Goal: Transaction & Acquisition: Register for event/course

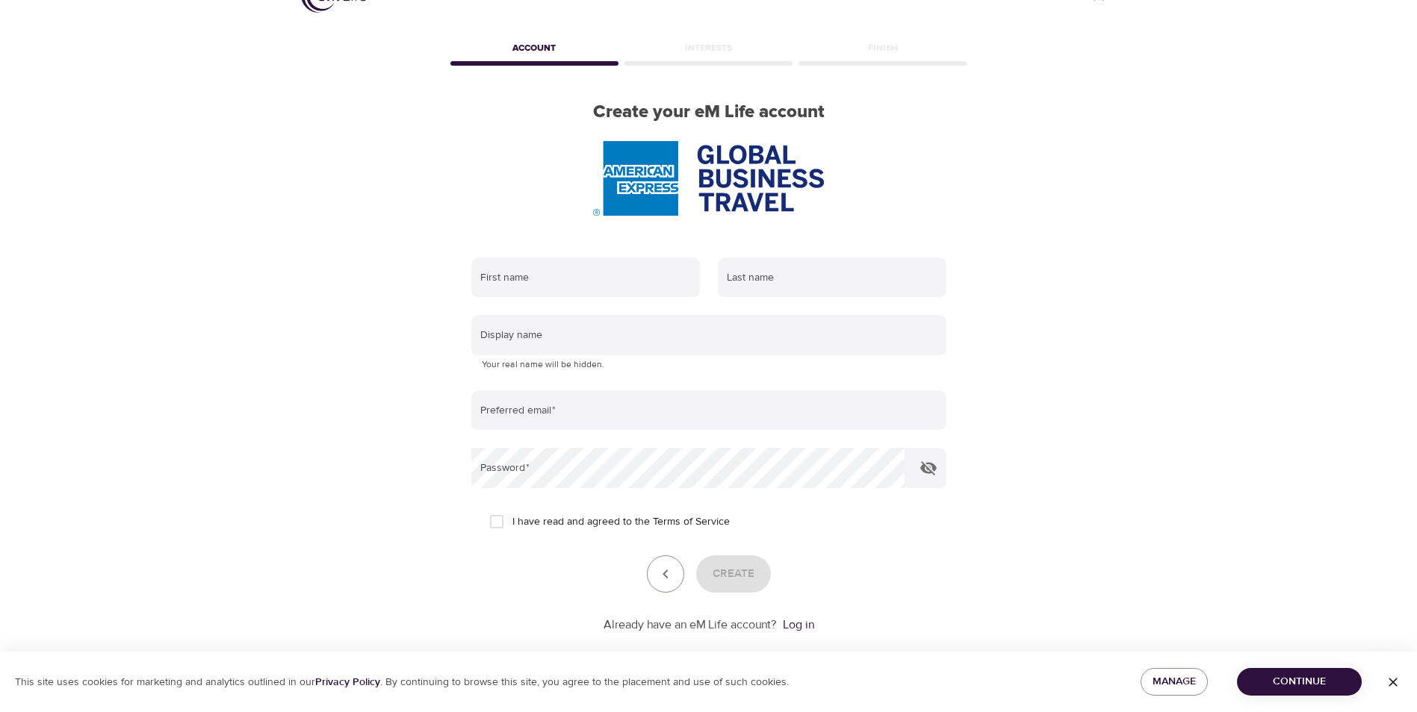
scroll to position [63, 0]
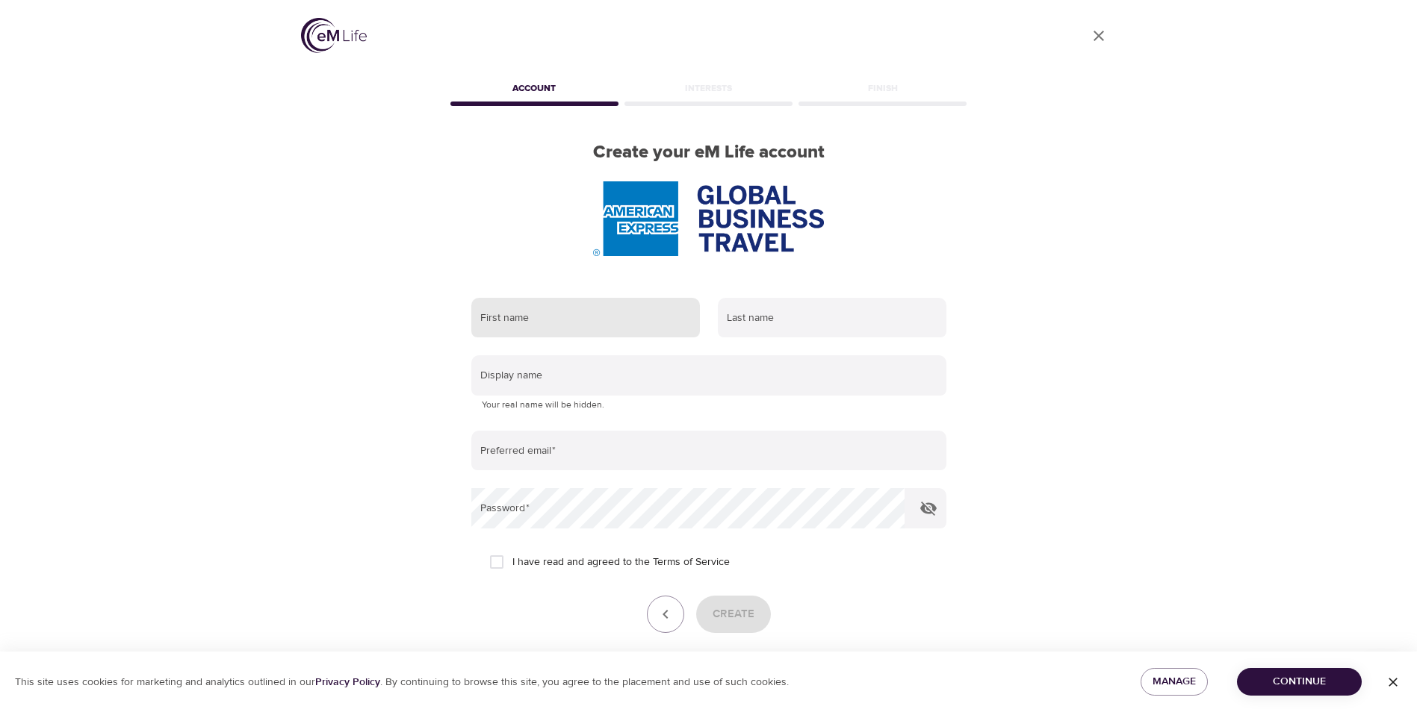
click at [644, 320] on input "text" at bounding box center [585, 318] width 229 height 40
type input "Shenaz"
type input "Amershi"
type input "mental health"
type input "[EMAIL_ADDRESS][PERSON_NAME][DOMAIN_NAME]"
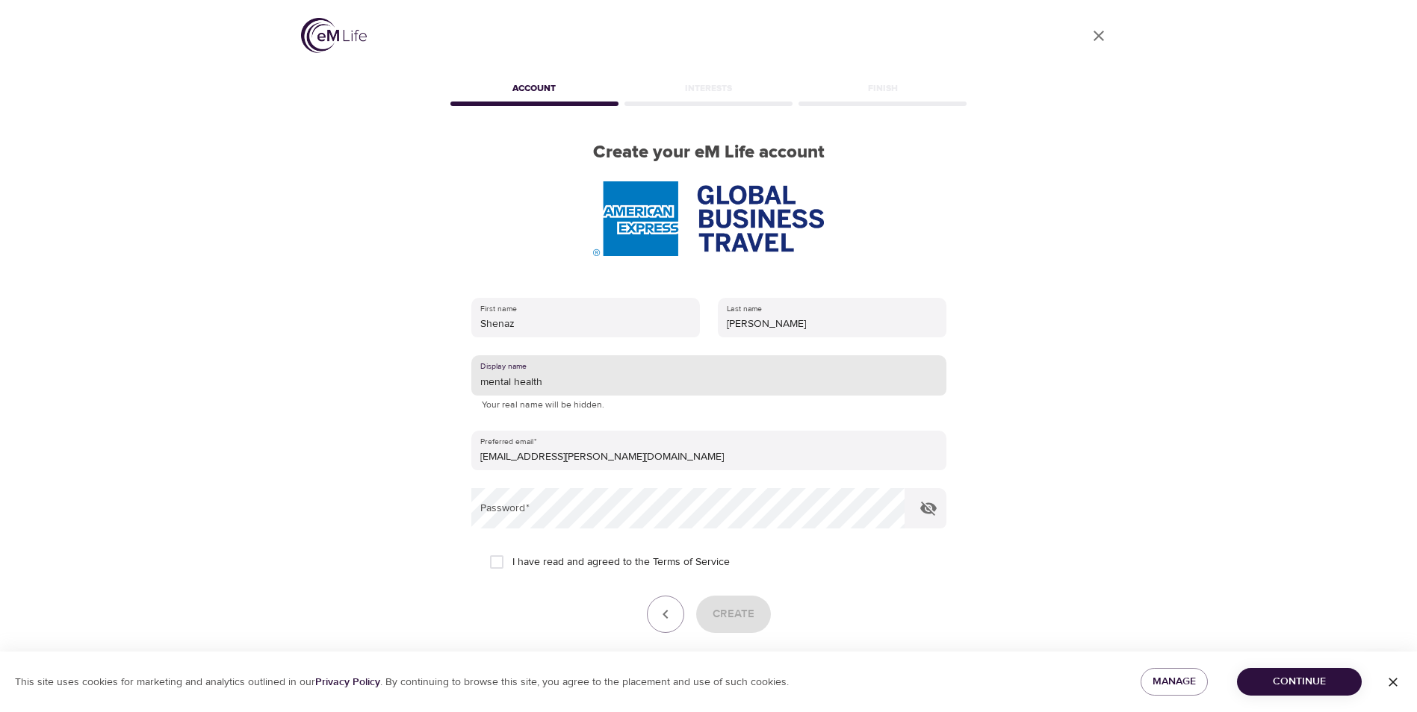
drag, startPoint x: 625, startPoint y: 381, endPoint x: 462, endPoint y: 376, distance: 162.9
click at [462, 376] on div "First name Shenaz Last name Amershi Display name mental health Your real name w…" at bounding box center [708, 486] width 523 height 424
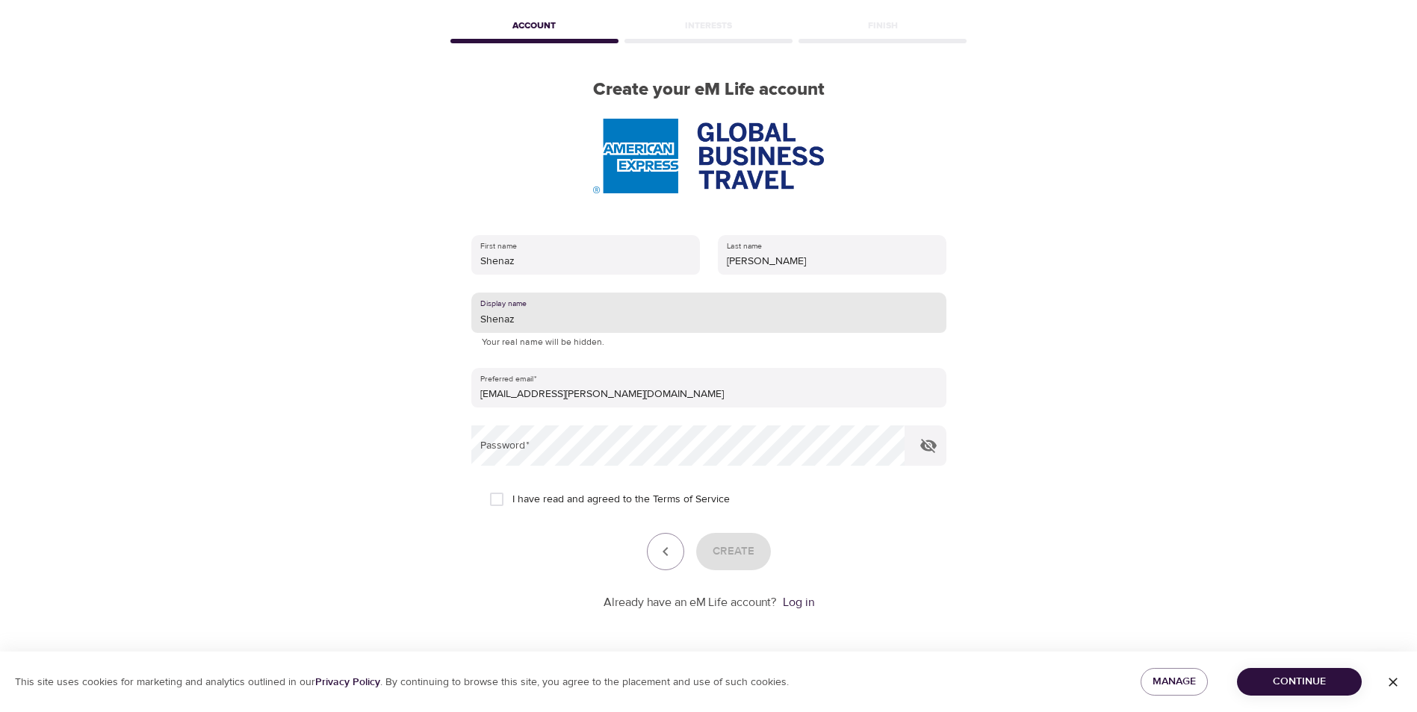
type input "Shenaz"
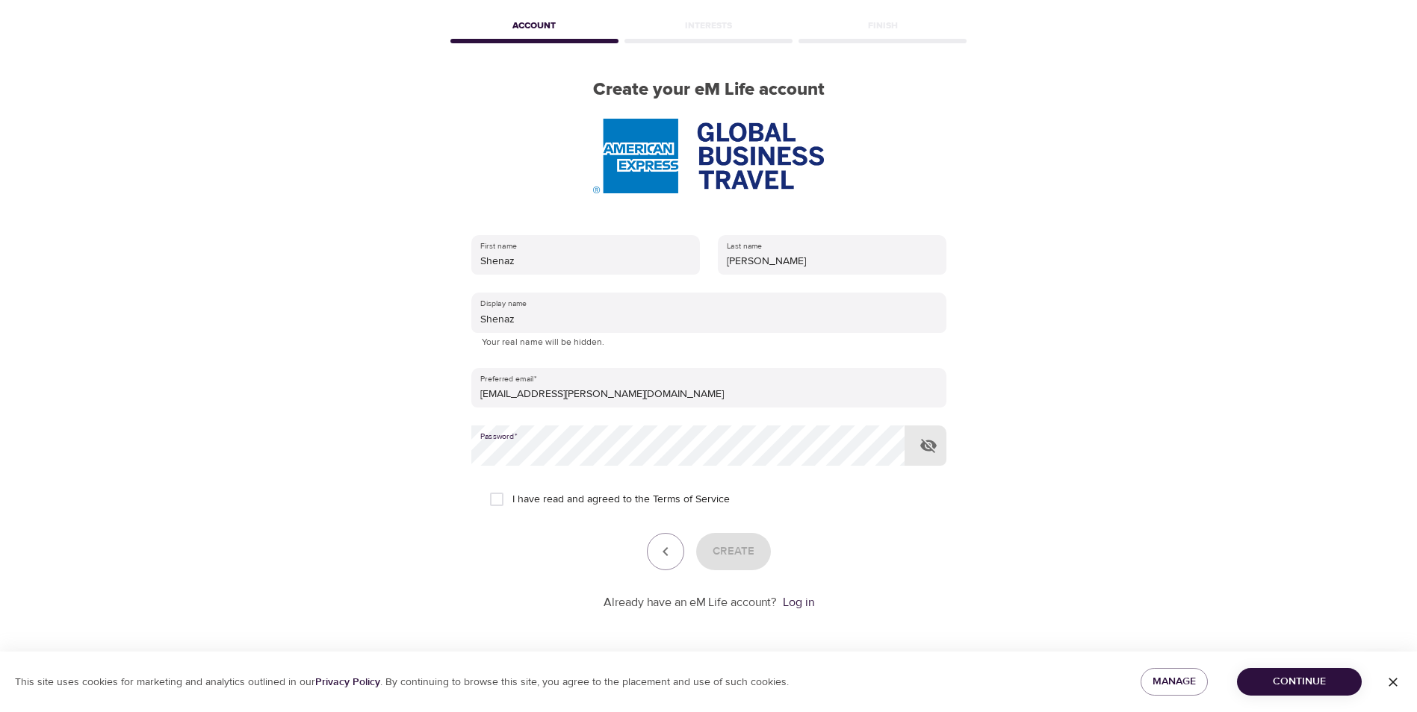
click at [926, 447] on icon "button" at bounding box center [928, 446] width 18 height 18
click at [492, 500] on input "I have read and agreed to the Terms of Service" at bounding box center [496, 499] width 31 height 31
checkbox input "true"
click at [736, 550] on span "Create" at bounding box center [733, 551] width 42 height 19
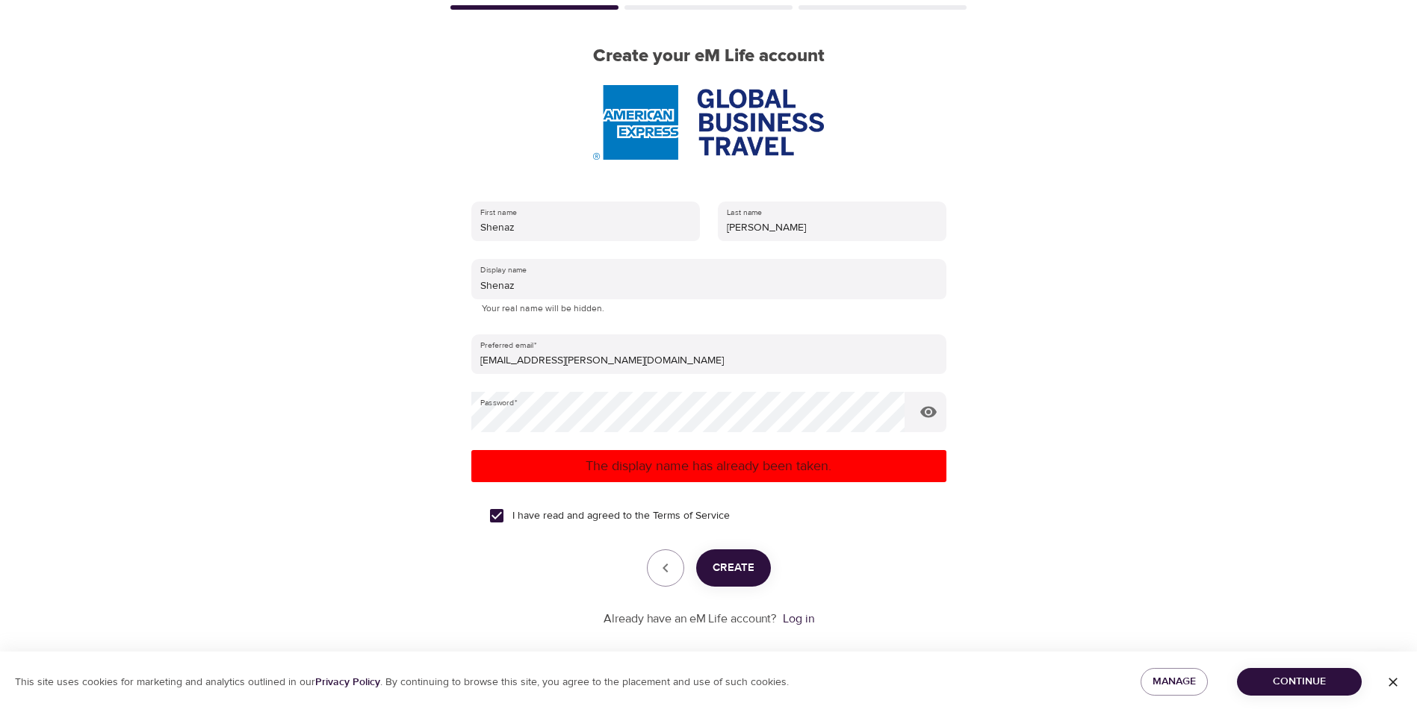
scroll to position [113, 0]
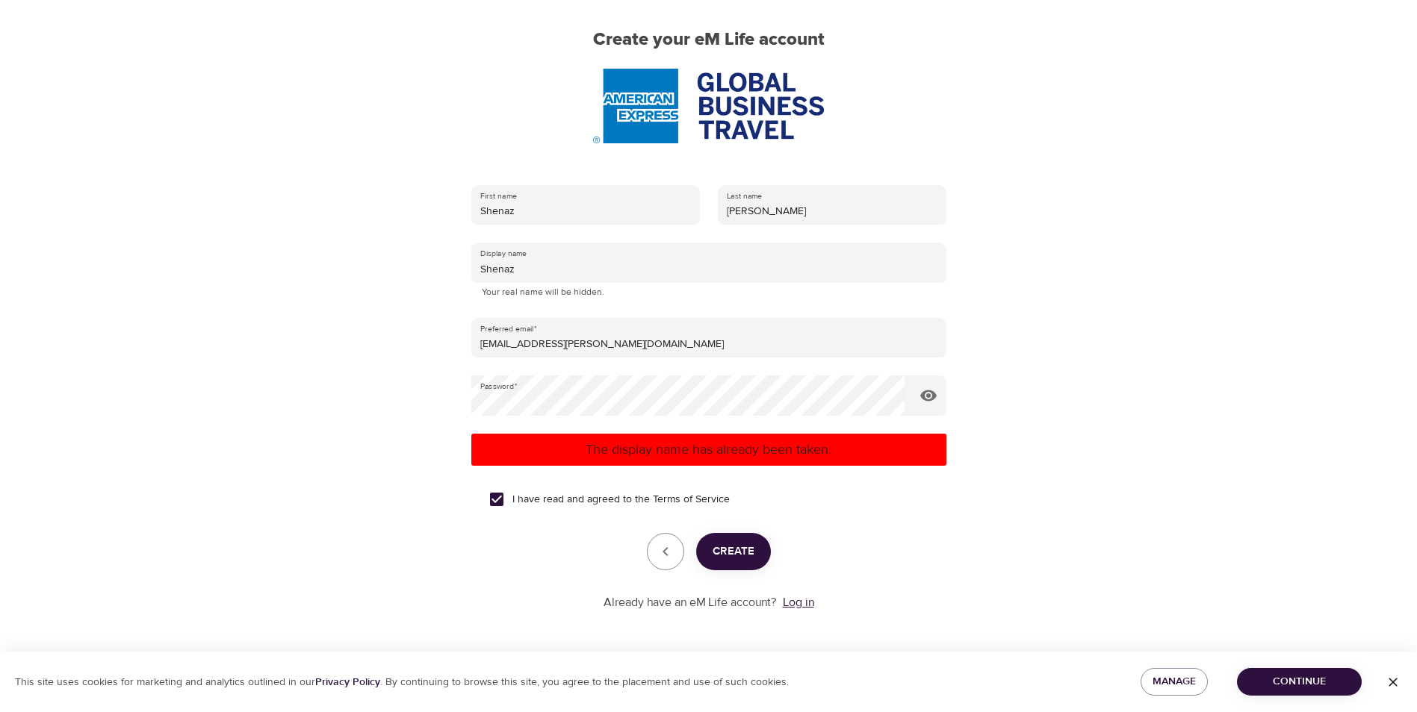
click at [793, 602] on link "Log in" at bounding box center [798, 602] width 31 height 15
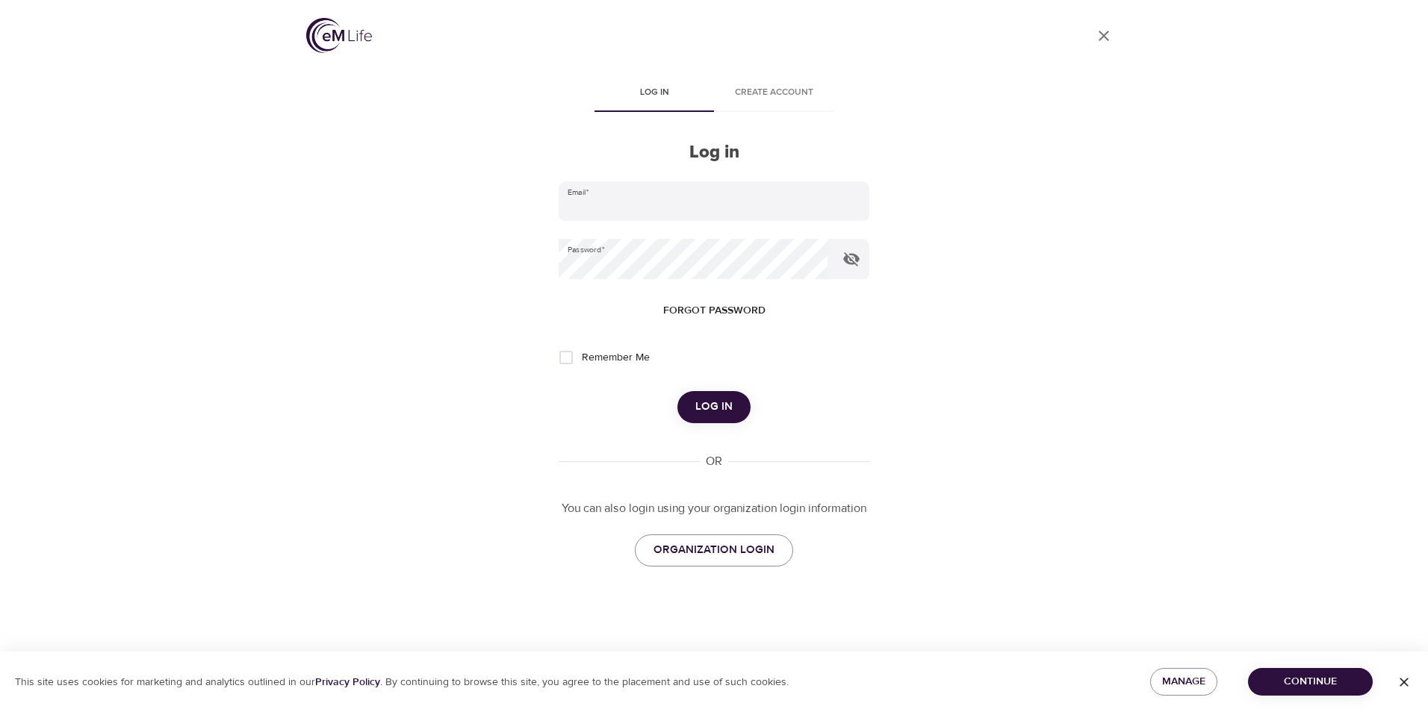
type input "[EMAIL_ADDRESS][PERSON_NAME][DOMAIN_NAME]"
click at [569, 355] on input "Remember Me" at bounding box center [565, 357] width 31 height 31
checkbox input "true"
click at [718, 401] on span "Log in" at bounding box center [713, 406] width 37 height 19
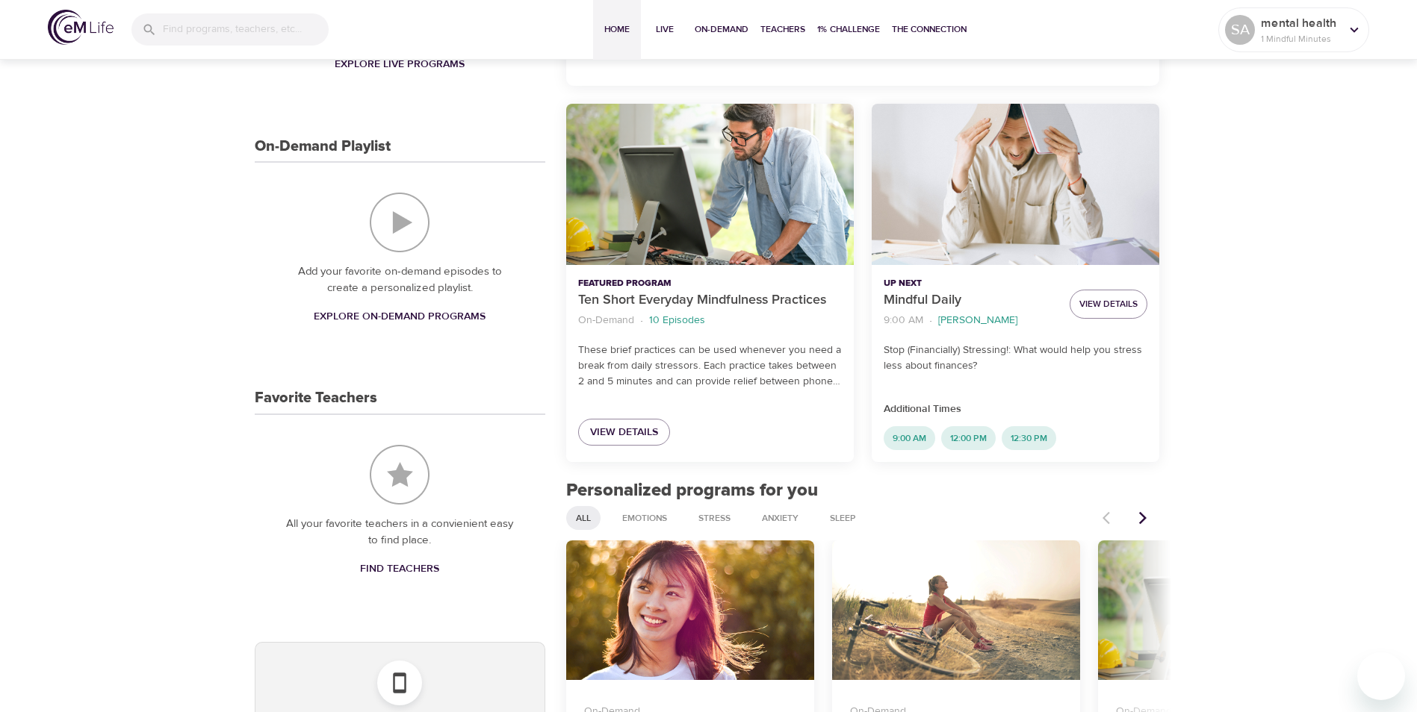
scroll to position [299, 0]
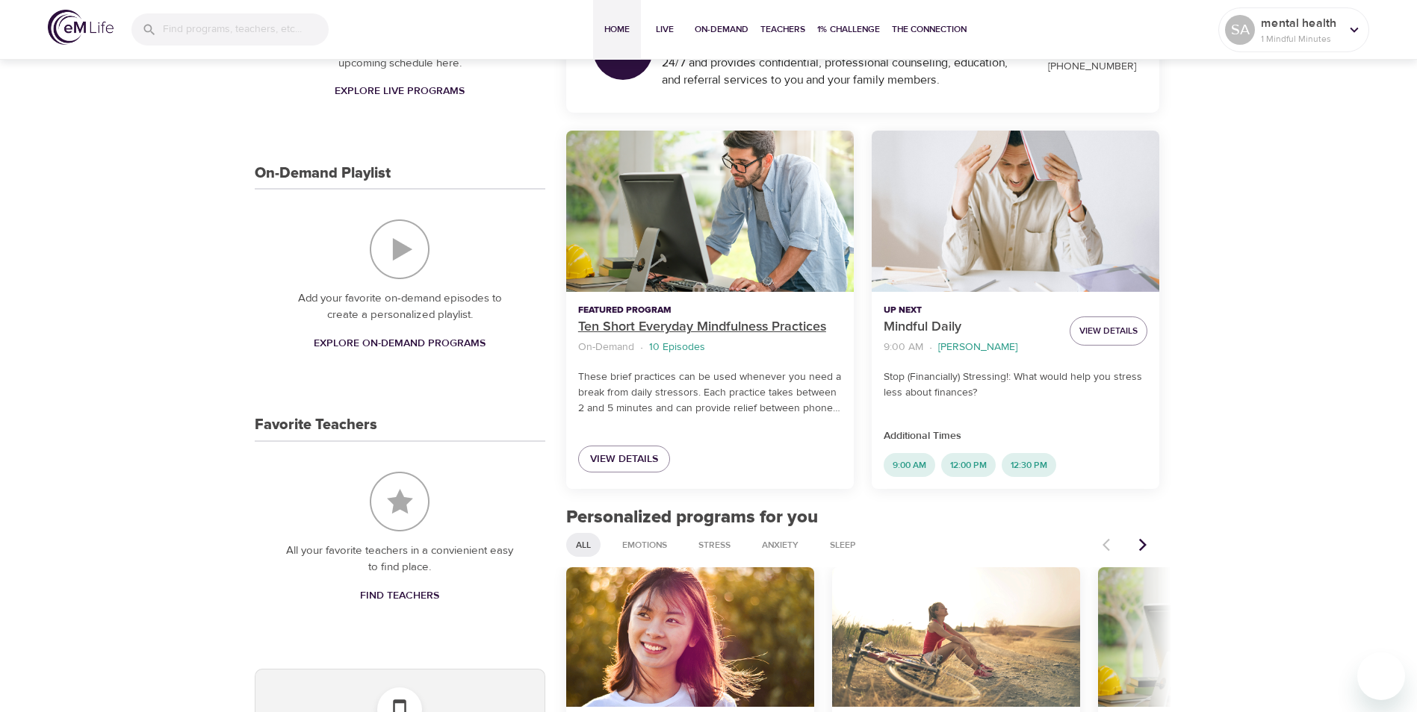
click at [721, 325] on p "Ten Short Everyday Mindfulness Practices" at bounding box center [710, 327] width 264 height 20
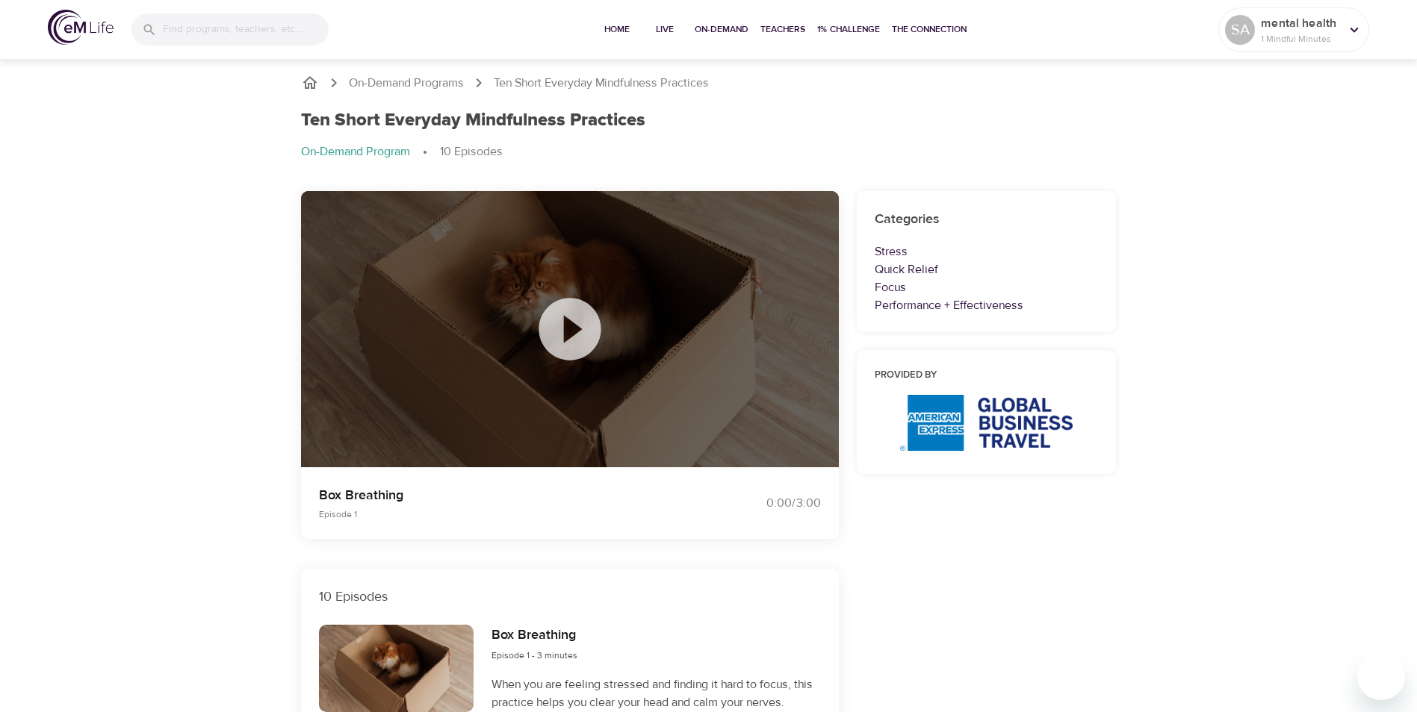
click at [573, 320] on icon at bounding box center [569, 329] width 62 height 62
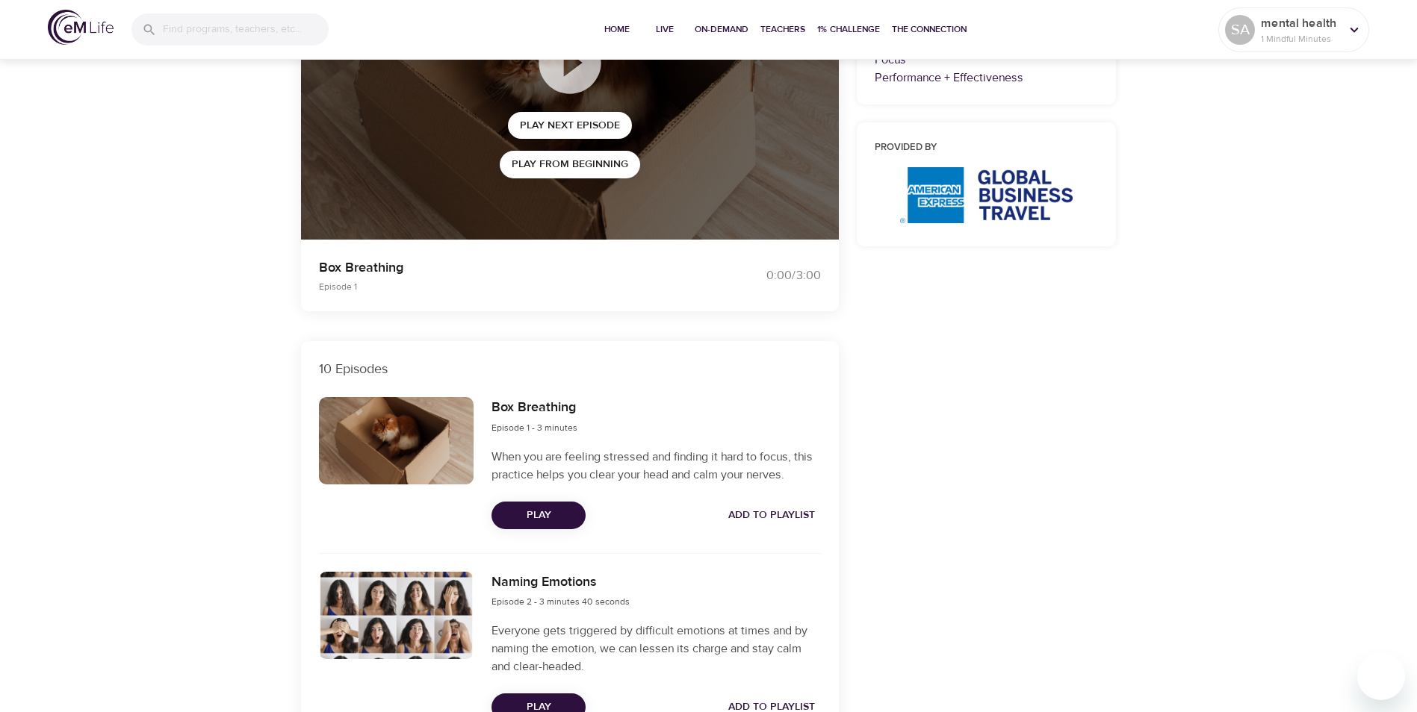
scroll to position [336, 0]
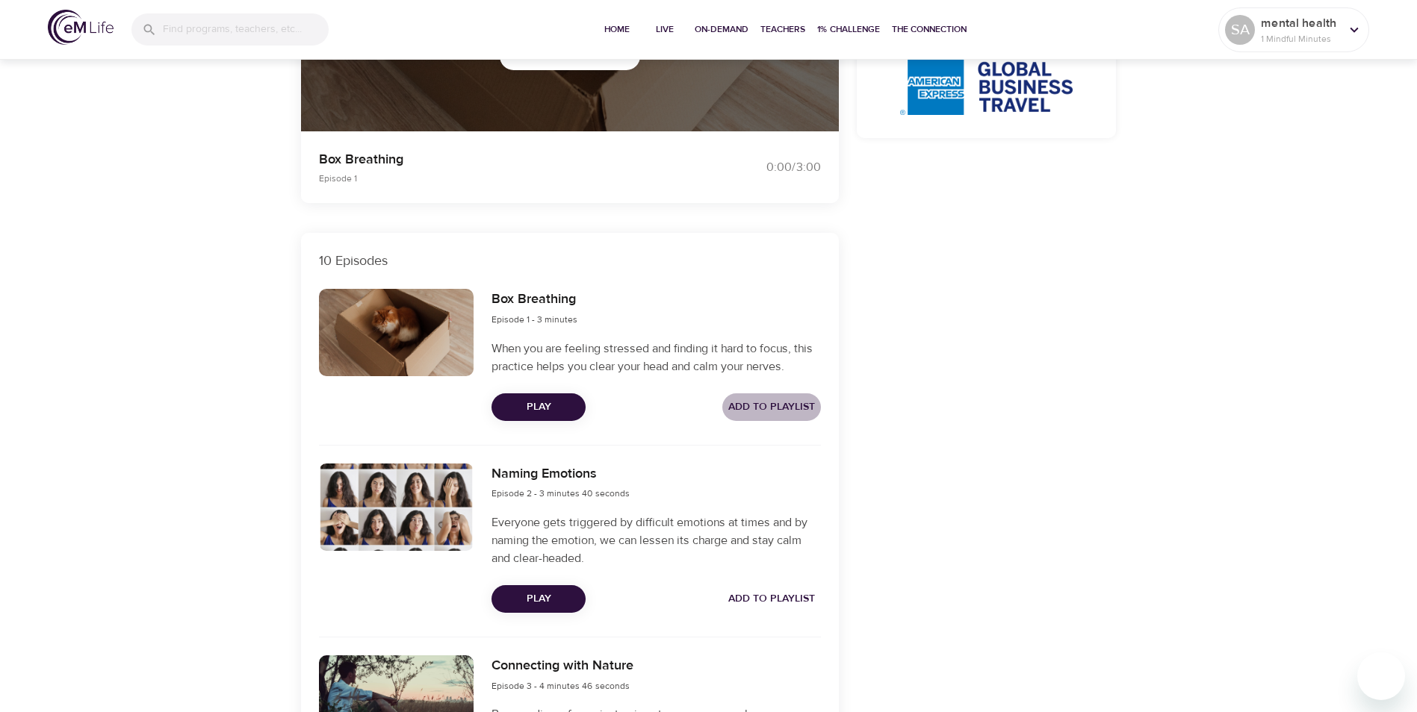
click at [775, 408] on span "Add to Playlist" at bounding box center [771, 407] width 87 height 19
drag, startPoint x: 492, startPoint y: 303, endPoint x: 575, endPoint y: 298, distance: 83.1
click at [575, 298] on h6 "Box Breathing" at bounding box center [534, 300] width 86 height 22
copy h6 "Box Breathing"
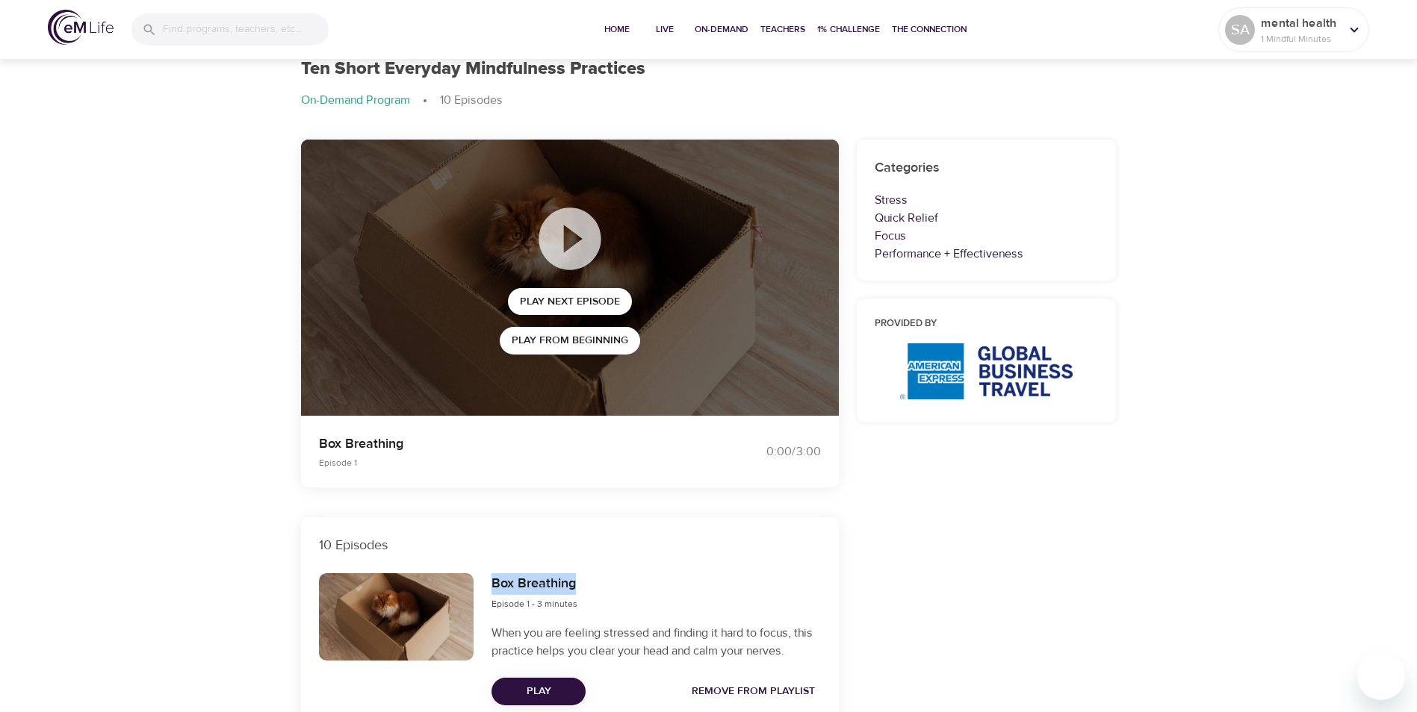
scroll to position [0, 0]
